Goal: Task Accomplishment & Management: Use online tool/utility

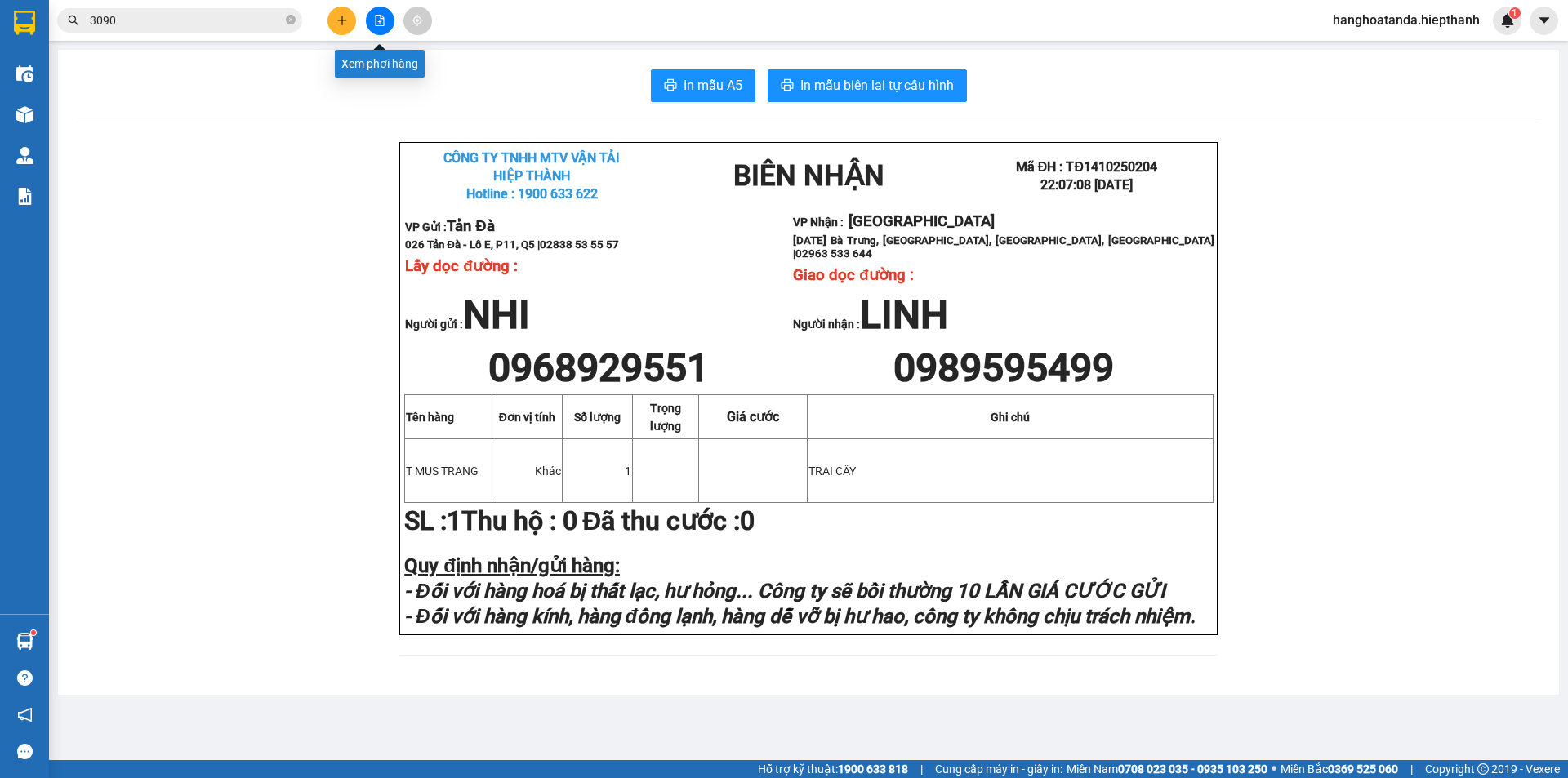
click at [376, 25] on icon "file-add" at bounding box center [380, 21] width 12 height 12
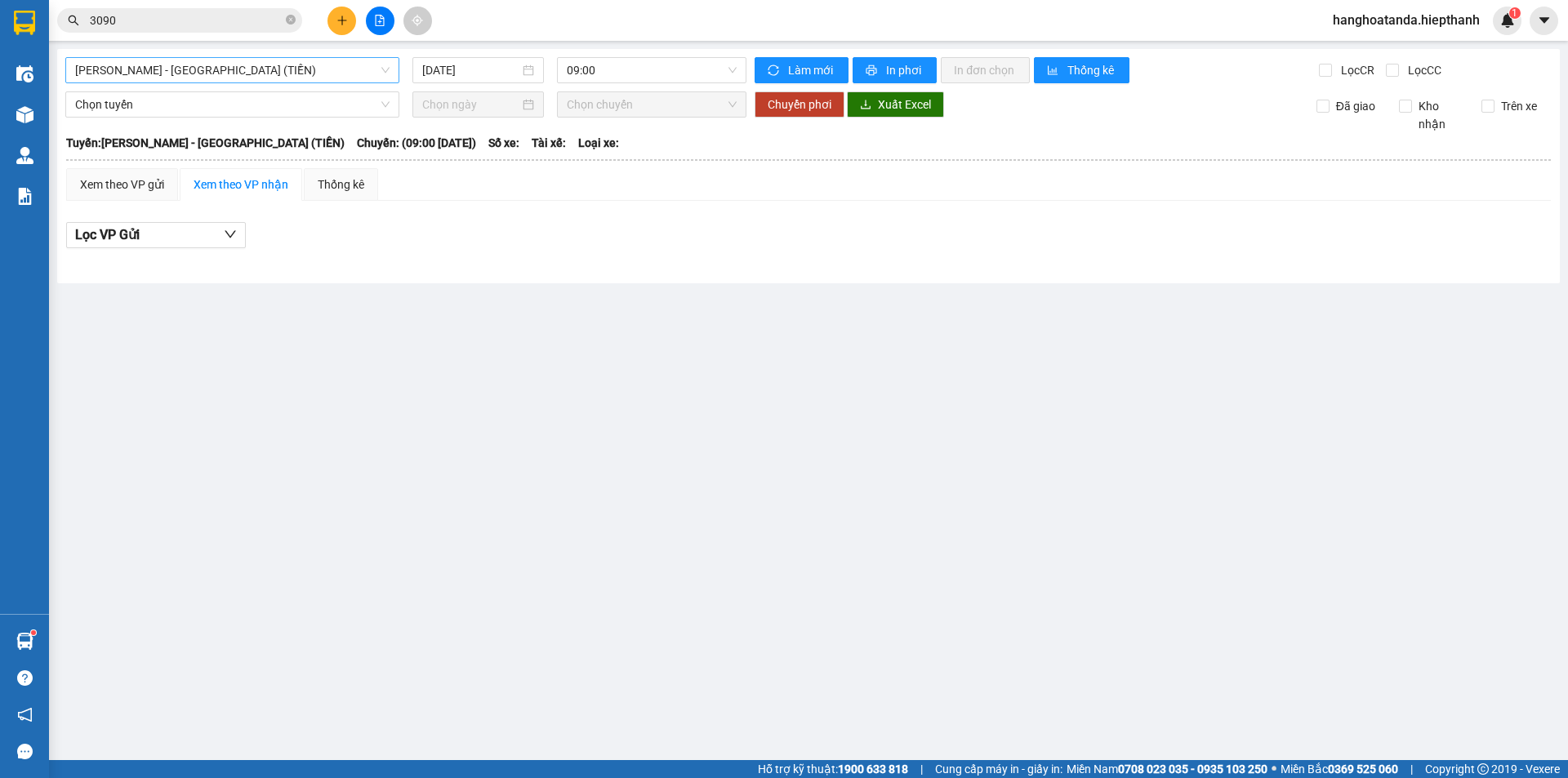
click at [384, 69] on span "[PERSON_NAME] - [GEOGRAPHIC_DATA] (TIỀN)" at bounding box center [231, 70] width 314 height 25
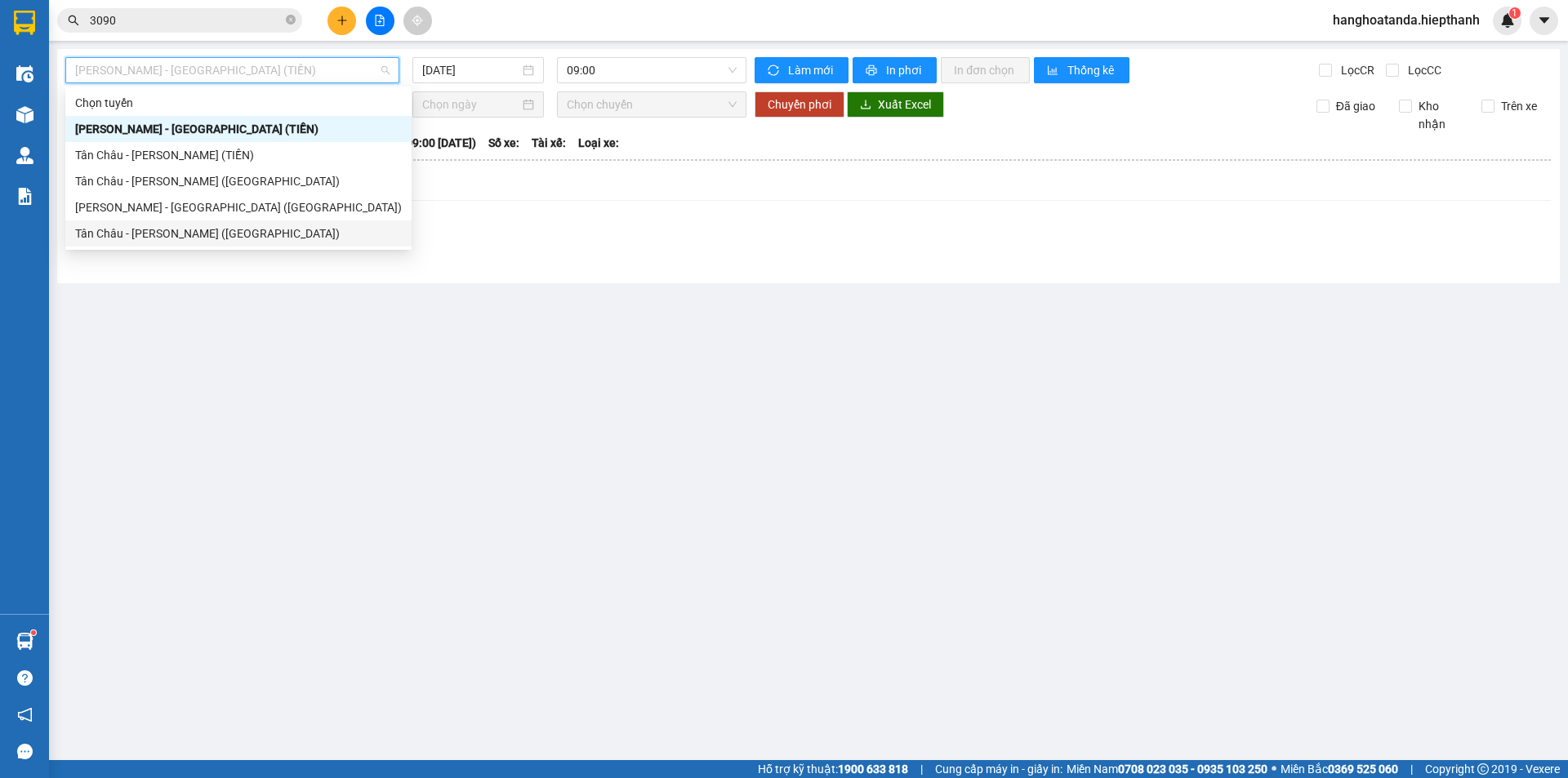
click at [242, 230] on div "Tân Châu - [PERSON_NAME] ([GEOGRAPHIC_DATA])" at bounding box center [238, 233] width 327 height 18
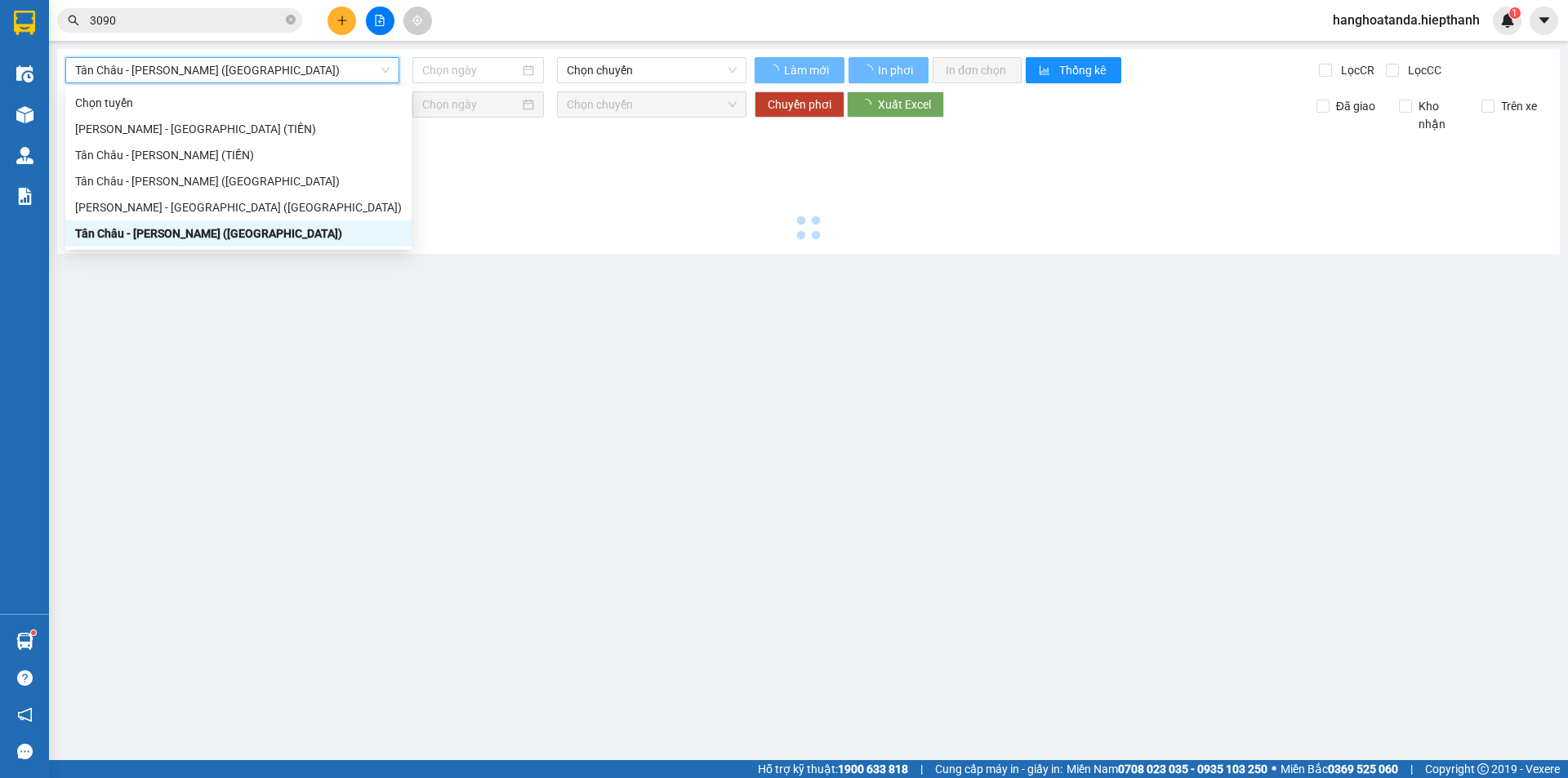
type input "[DATE]"
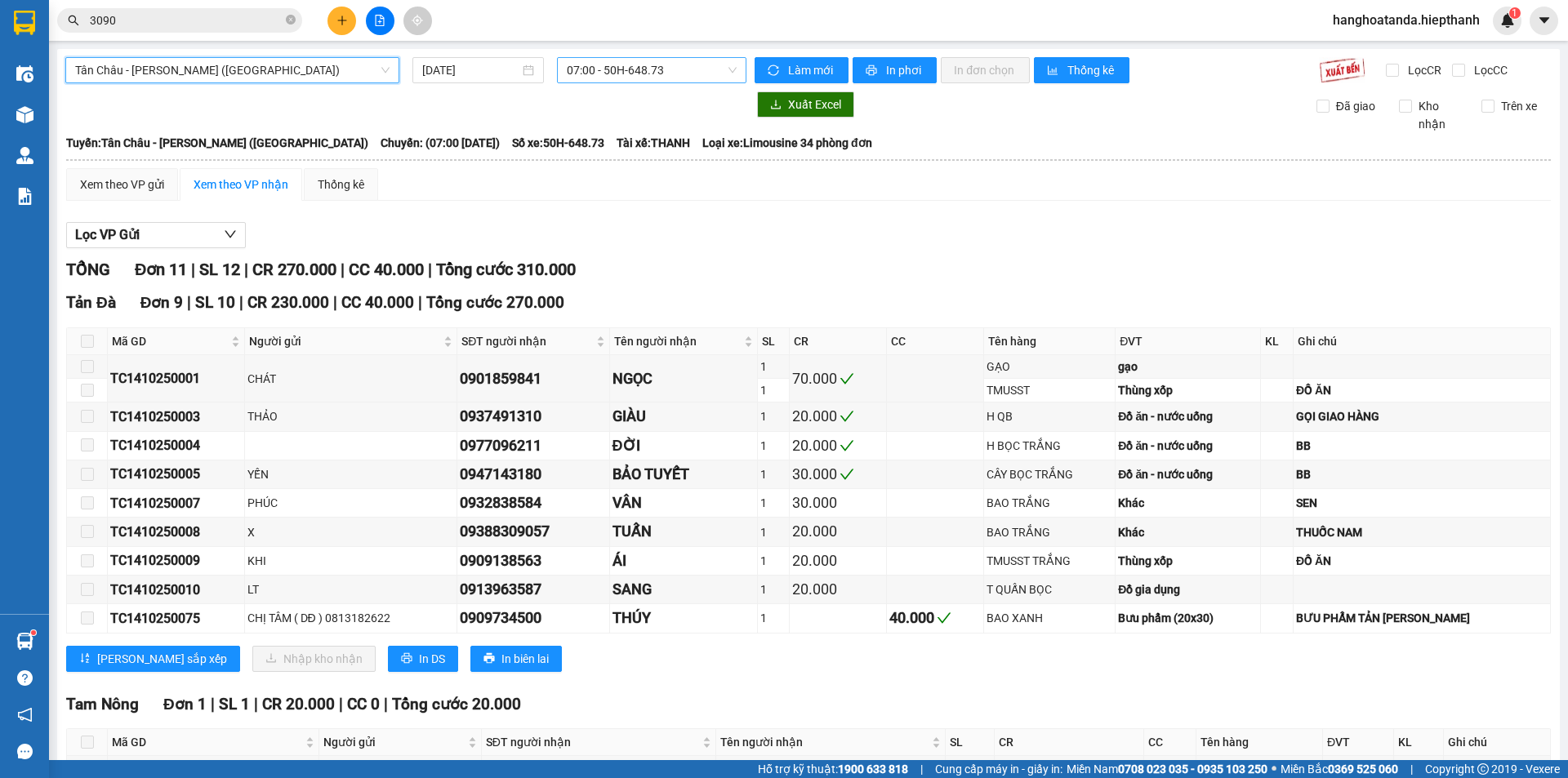
click at [728, 72] on span "07:00 - 50H-648.73" at bounding box center [651, 70] width 169 height 25
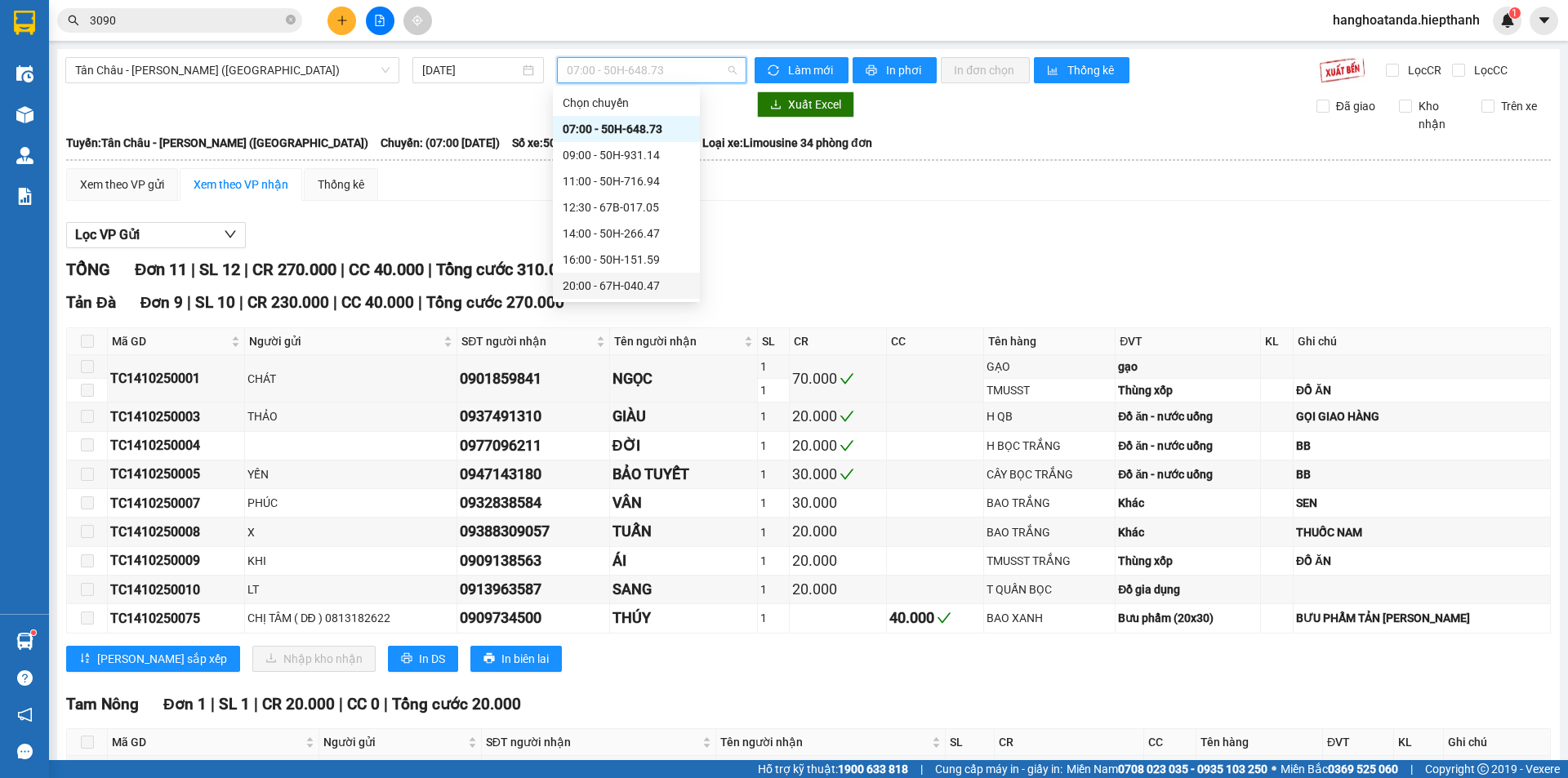
click at [626, 281] on div "20:00 - 67H-040.47" at bounding box center [625, 286] width 127 height 18
